Goal: Information Seeking & Learning: Learn about a topic

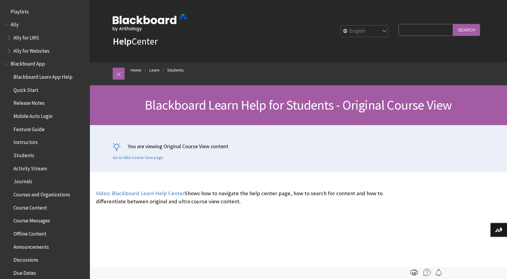
scroll to position [707, 0]
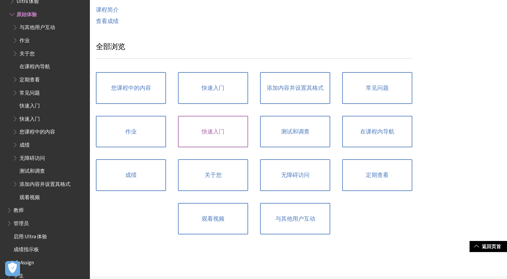
scroll to position [359, 0]
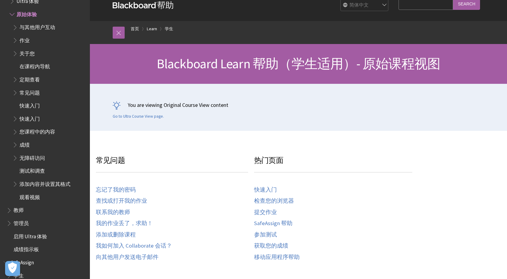
scroll to position [30, 0]
